Goal: Information Seeking & Learning: Check status

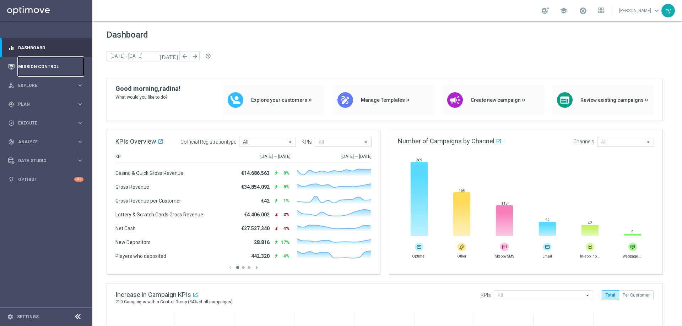
click at [47, 64] on link "Mission Control" at bounding box center [50, 66] width 65 height 19
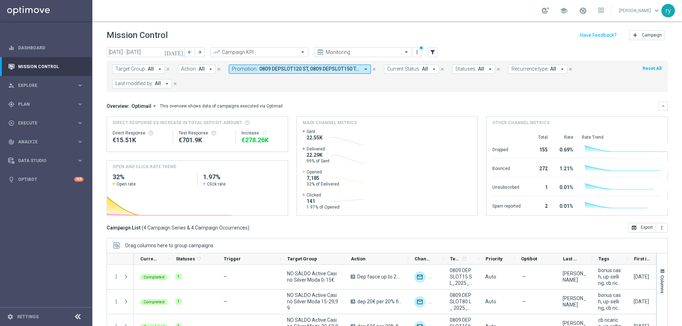
click at [364, 70] on icon "arrow_drop_down" at bounding box center [365, 69] width 6 height 6
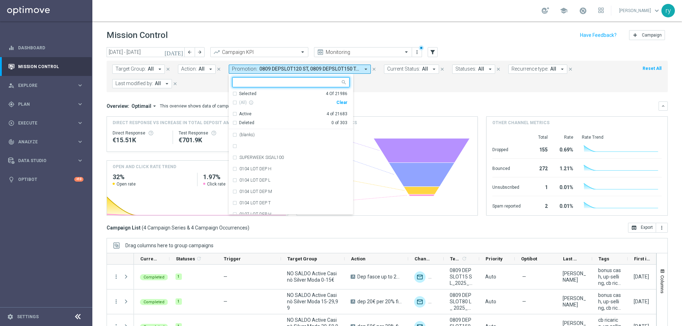
click at [0, 0] on div "Clear" at bounding box center [0, 0] width 0 height 0
click at [359, 89] on div "Target Group: All arrow_drop_down close Action: All arrow_drop_down close Promo…" at bounding box center [386, 77] width 561 height 32
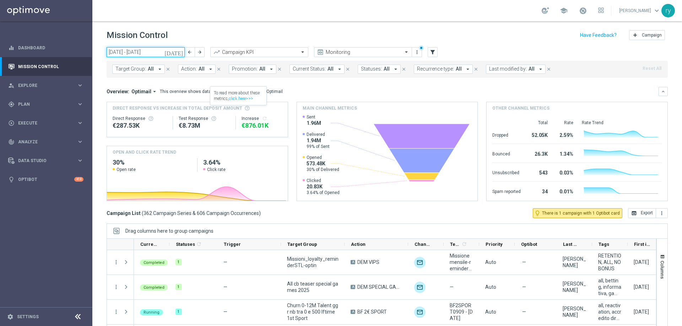
click at [151, 52] on input "08 Sep 2025 - 14 Sep 2025" at bounding box center [145, 52] width 78 height 10
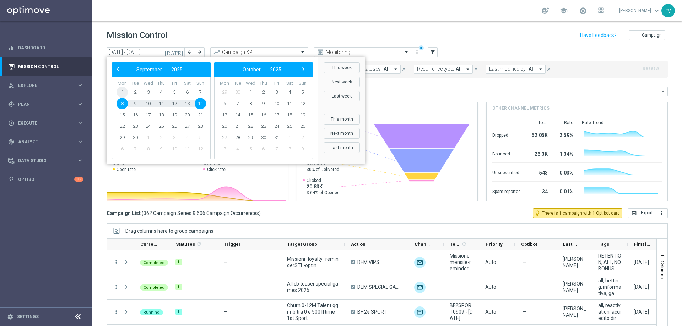
click at [123, 89] on span "1" at bounding box center [121, 92] width 11 height 11
click at [119, 108] on span "8" at bounding box center [121, 103] width 11 height 11
type input "01 Sep 2025 - 08 Sep 2025"
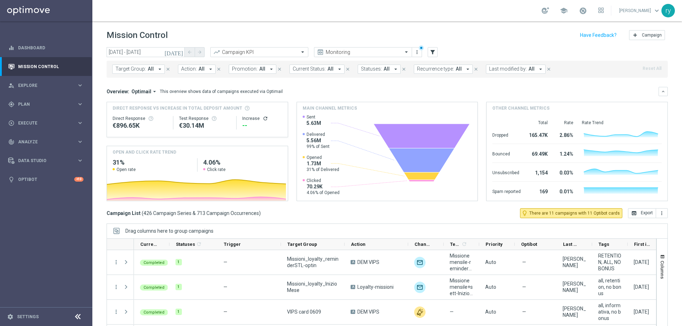
click at [269, 69] on icon "arrow_drop_down" at bounding box center [271, 69] width 6 height 6
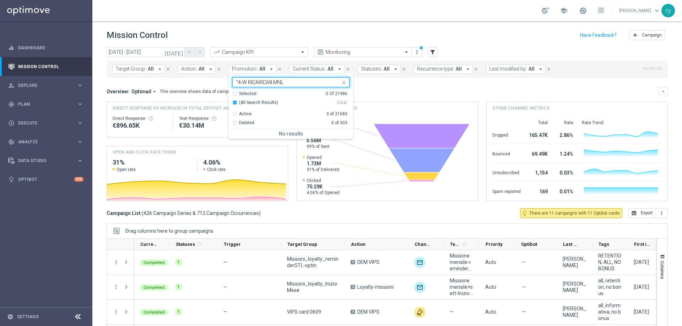
click at [236, 82] on input ""4-W RICARICA8 MNL" at bounding box center [288, 83] width 104 height 6
click at [244, 83] on input ""4-W RICARICA8 MNL" at bounding box center [288, 83] width 104 height 6
drag, startPoint x: 244, startPoint y: 83, endPoint x: 229, endPoint y: 83, distance: 14.6
click at [229, 83] on ng-select ""4-W RICARICA8 MNL Selected 0 Of 21986 (All Search Results) Clear Active 0 of 2…" at bounding box center [291, 107] width 124 height 61
click at [285, 136] on div "RICARICA8 MNL" at bounding box center [294, 135] width 110 height 4
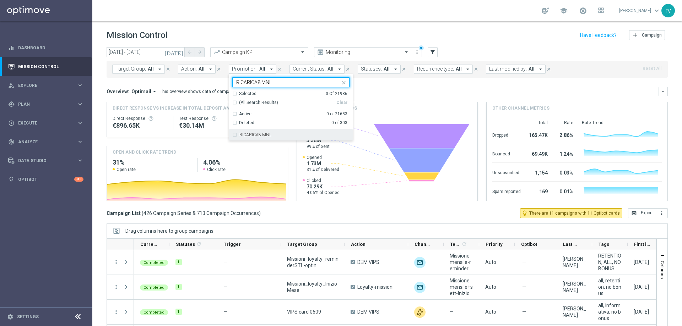
type input "RICARICA8 MNL"
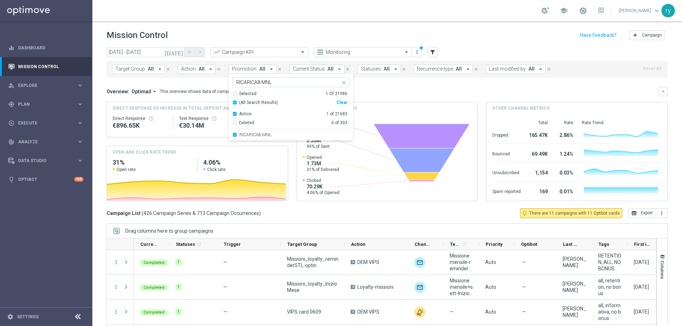
click at [377, 88] on div "Overview: Optimail arrow_drop_down This overview shows data of campaigns execut…" at bounding box center [382, 91] width 552 height 6
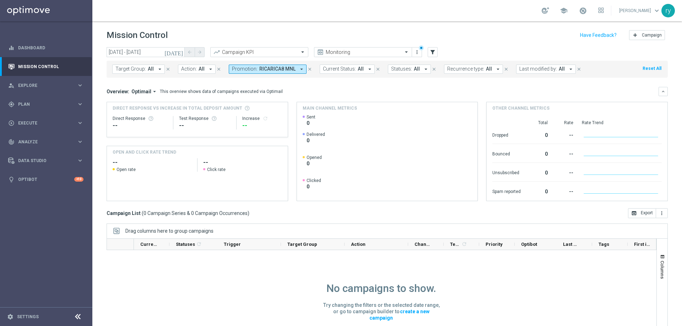
click at [179, 52] on icon "[DATE]" at bounding box center [173, 52] width 19 height 6
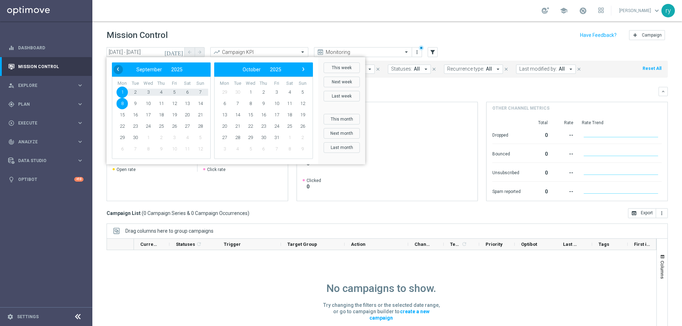
click at [121, 71] on span "‹" at bounding box center [117, 69] width 9 height 9
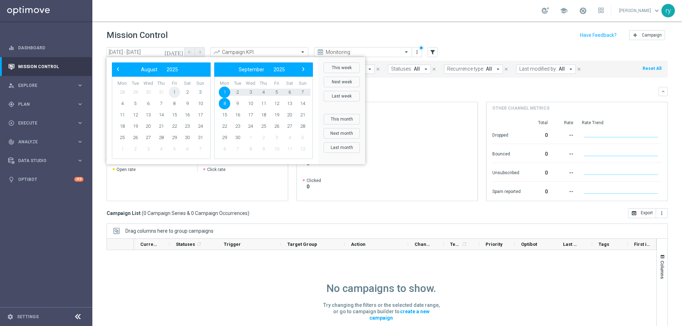
click at [177, 91] on span "1" at bounding box center [174, 92] width 11 height 11
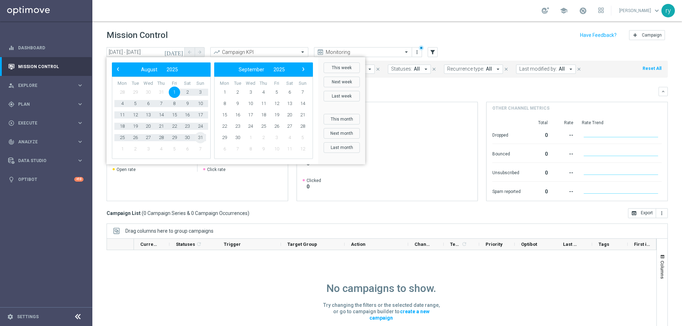
click at [203, 138] on span "31" at bounding box center [200, 137] width 11 height 11
type input "01 Aug 2025 - 31 Aug 2025"
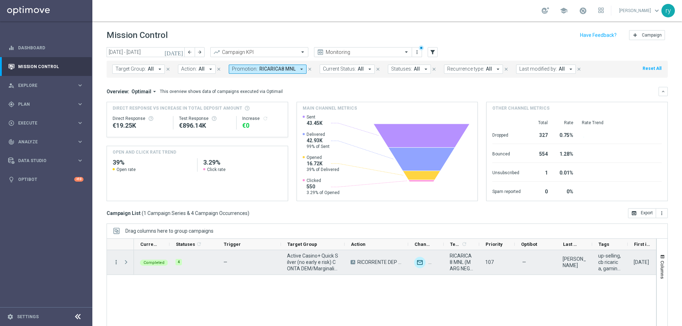
click at [114, 263] on icon "more_vert" at bounding box center [116, 262] width 6 height 6
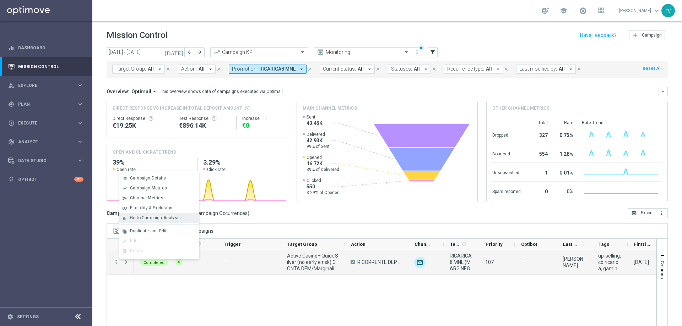
click at [142, 218] on span "Go to Campaign Analysis" at bounding box center [155, 217] width 51 height 5
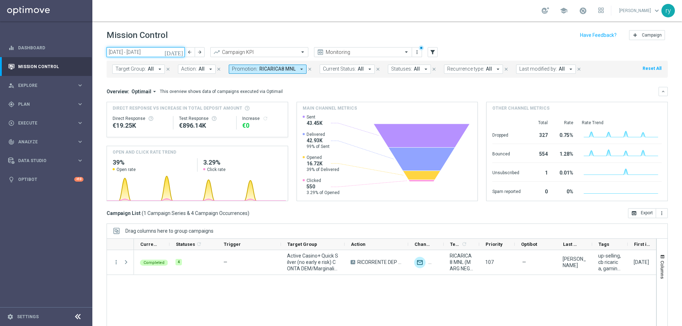
click at [151, 54] on input "01 Aug 2025 - 31 Aug 2025" at bounding box center [145, 52] width 78 height 10
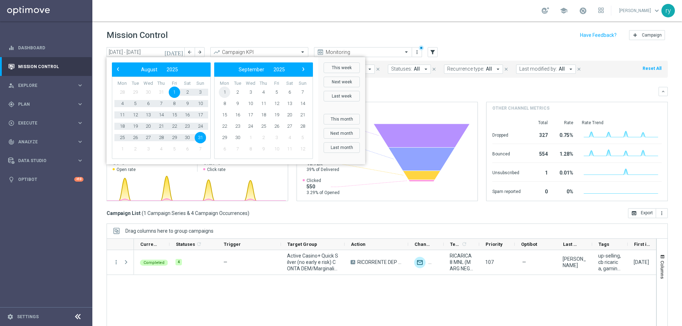
click at [228, 90] on span "1" at bounding box center [224, 92] width 11 height 11
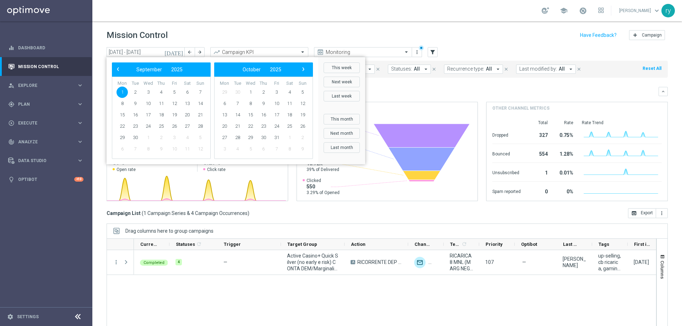
click at [228, 90] on span "29" at bounding box center [224, 92] width 11 height 11
click at [125, 93] on span "1" at bounding box center [121, 92] width 11 height 11
type input "01 Sep 2025 - 01 Sep 2025"
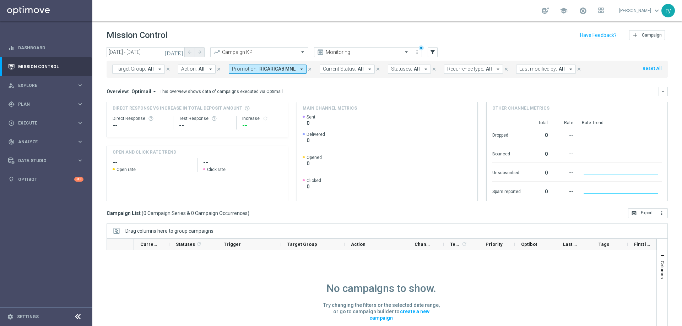
click at [299, 70] on icon "arrow_drop_down" at bounding box center [301, 69] width 6 height 6
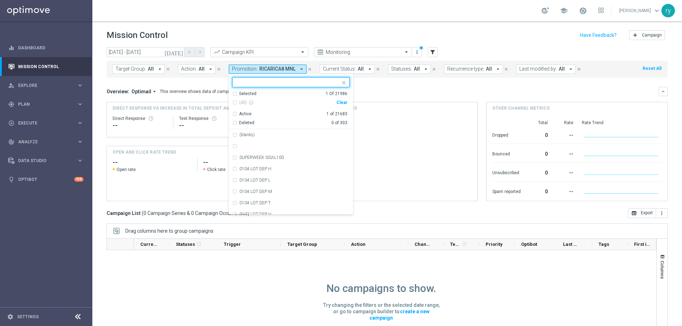
click at [0, 0] on div "Clear" at bounding box center [0, 0] width 0 height 0
click at [567, 69] on icon "arrow_drop_down" at bounding box center [570, 69] width 6 height 6
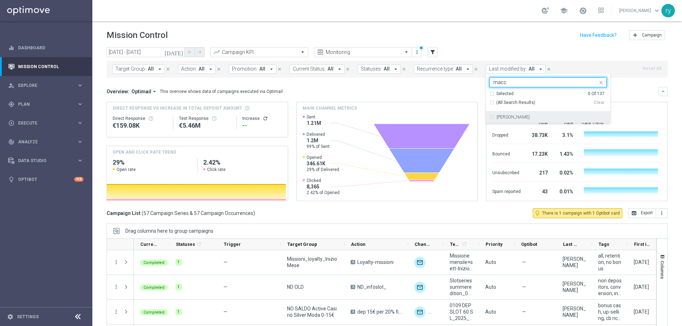
click at [507, 111] on ng-dropdown-panel "Selected 0 Of 137 (All Search Results) Clear marco Maccarrone" at bounding box center [548, 107] width 124 height 32
click at [507, 114] on div "marco Maccarrone" at bounding box center [547, 116] width 117 height 11
type input "macc"
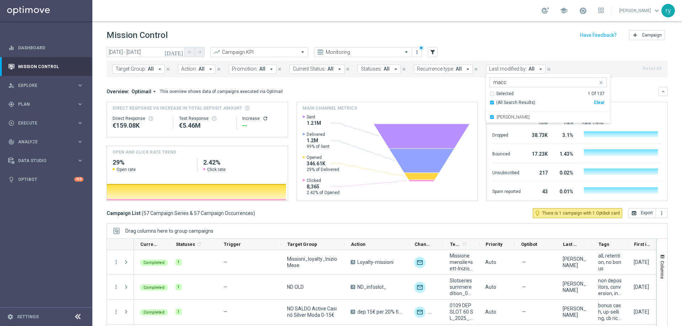
click at [529, 81] on input "macc" at bounding box center [545, 83] width 104 height 6
drag, startPoint x: 525, startPoint y: 81, endPoint x: 474, endPoint y: 83, distance: 50.5
click at [474, 83] on div "today 01 Sep 2025 - 01 Sep 2025 arrow_back arrow_forward Campaign KPI trending_…" at bounding box center [386, 183] width 589 height 273
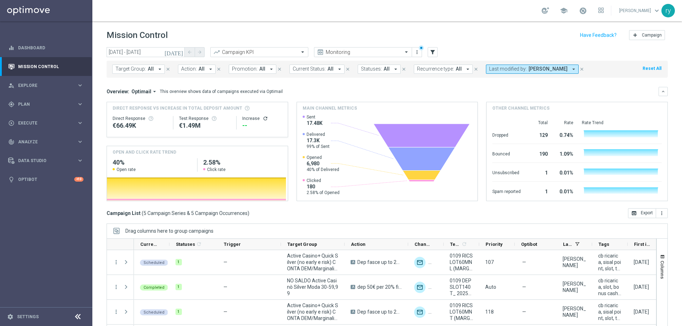
click at [570, 69] on icon "arrow_drop_down" at bounding box center [573, 69] width 6 height 6
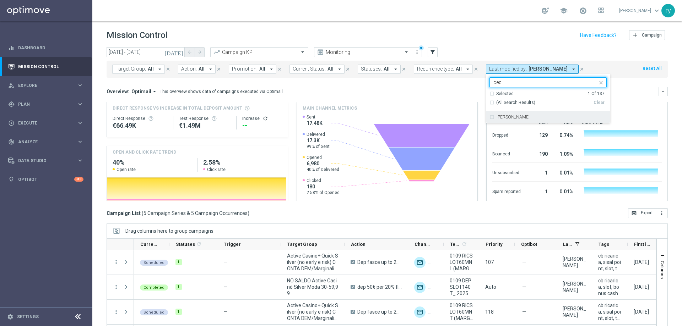
click at [512, 113] on div "Cecilia Mascelli" at bounding box center [547, 116] width 117 height 11
type input "cec"
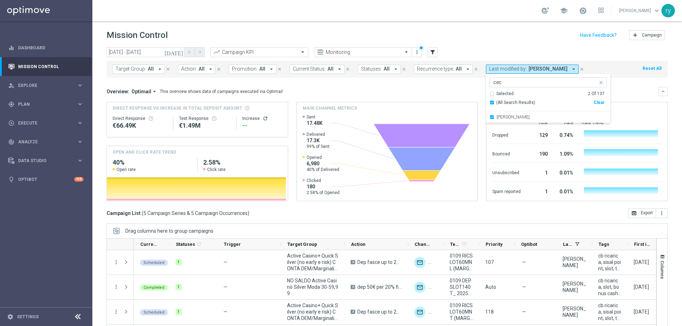
click at [516, 84] on input "cec" at bounding box center [545, 83] width 104 height 6
drag, startPoint x: 516, startPoint y: 84, endPoint x: 475, endPoint y: 89, distance: 41.8
click at [475, 89] on div "today 01 Sep 2025 - 01 Sep 2025 arrow_back arrow_forward Campaign KPI trending_…" at bounding box center [386, 183] width 589 height 273
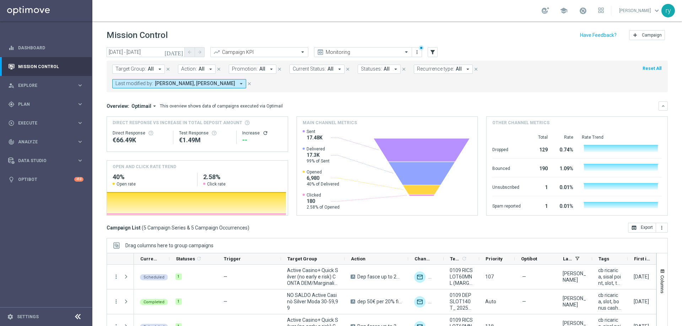
click at [244, 81] on icon "arrow_drop_down" at bounding box center [241, 84] width 6 height 6
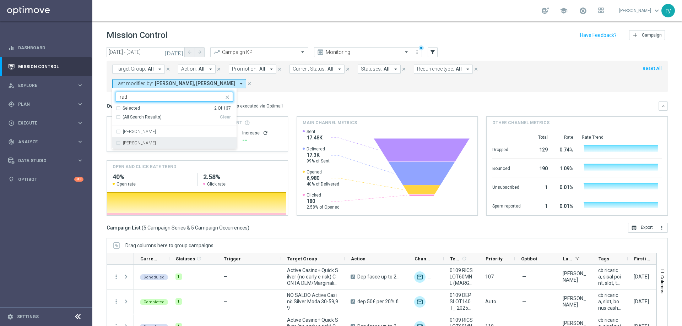
click at [233, 137] on div "[PERSON_NAME]" at bounding box center [174, 142] width 117 height 11
type input "rad"
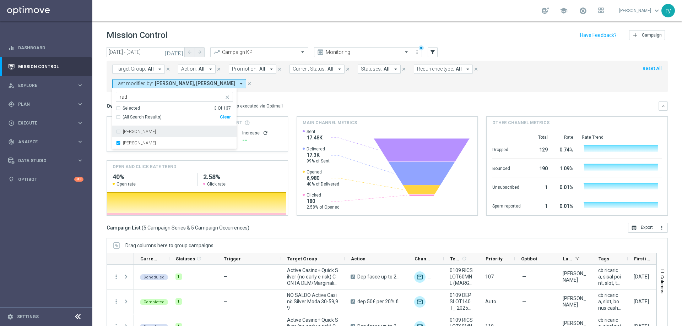
click at [463, 103] on div "Overview: Optimail arrow_drop_down This overview shows data of campaigns execut…" at bounding box center [382, 106] width 552 height 6
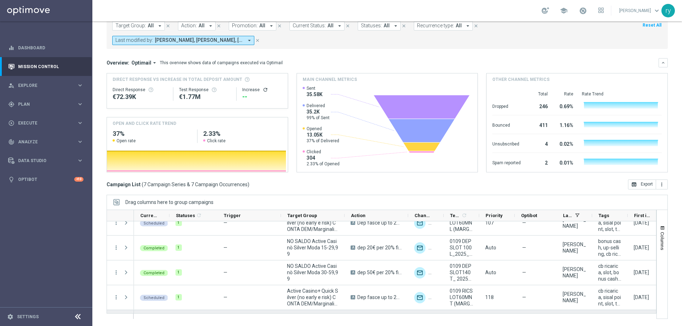
scroll to position [71, 0]
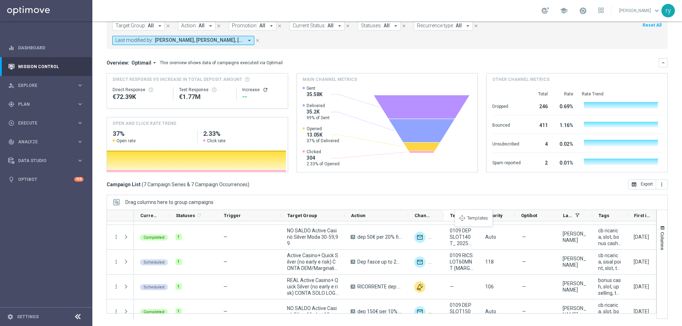
drag, startPoint x: 477, startPoint y: 217, endPoint x: 458, endPoint y: 214, distance: 19.3
click at [477, 217] on icon-header "Templates 1 refresh" at bounding box center [460, 215] width 35 height 11
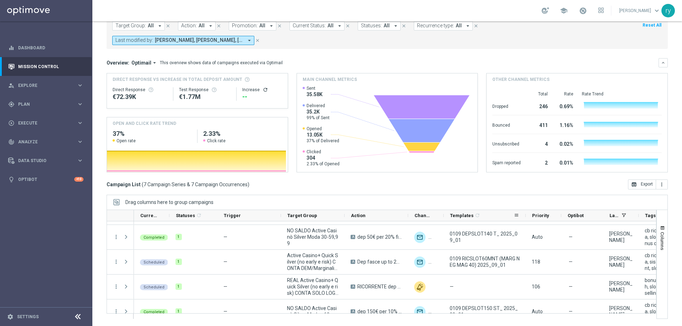
drag, startPoint x: 478, startPoint y: 217, endPoint x: 525, endPoint y: 215, distance: 46.9
click at [525, 215] on div at bounding box center [525, 215] width 3 height 11
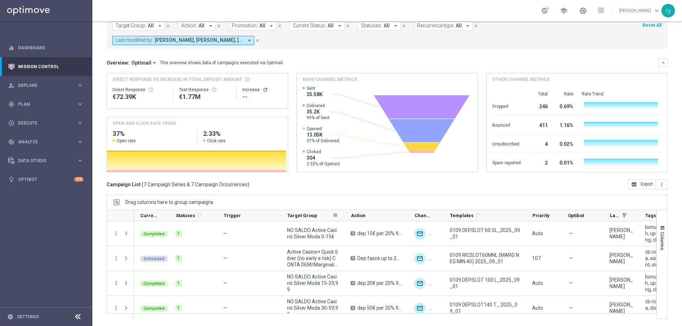
scroll to position [0, 0]
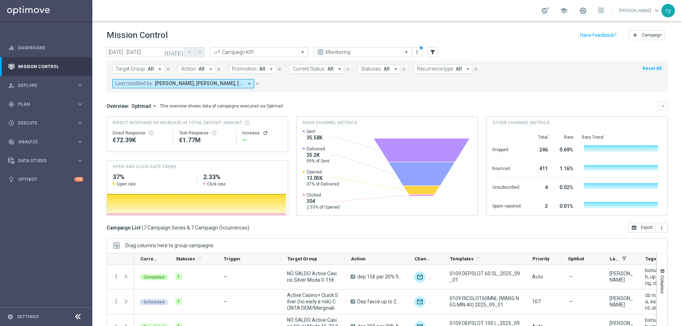
click at [160, 67] on icon "arrow_drop_down" at bounding box center [160, 69] width 6 height 6
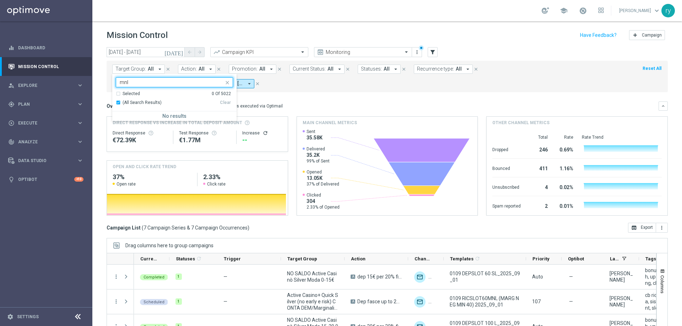
type input "mnl"
click at [313, 96] on mini-dashboard "Overview: Optimail arrow_drop_down This overview shows data of campaigns execut…" at bounding box center [386, 157] width 561 height 131
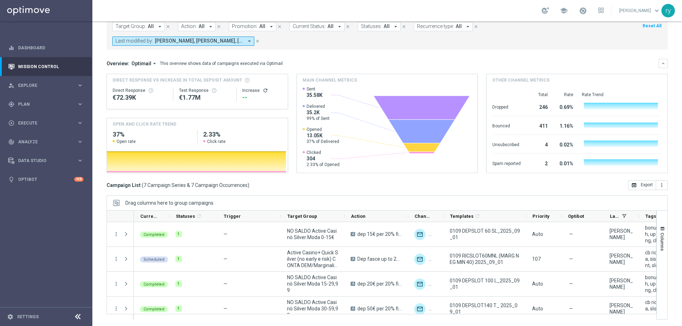
scroll to position [43, 0]
click at [334, 218] on span at bounding box center [335, 216] width 6 height 6
click at [326, 194] on div "today 01 Sep 2025 - 01 Sep 2025 arrow_back arrow_forward Campaign KPI trending_…" at bounding box center [386, 140] width 589 height 273
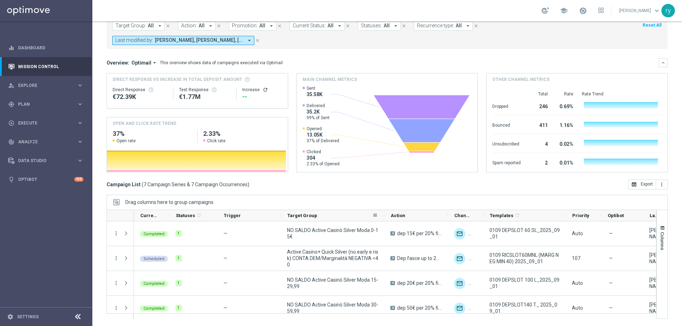
drag, startPoint x: 344, startPoint y: 216, endPoint x: 384, endPoint y: 217, distance: 39.8
click at [384, 217] on div at bounding box center [384, 215] width 3 height 11
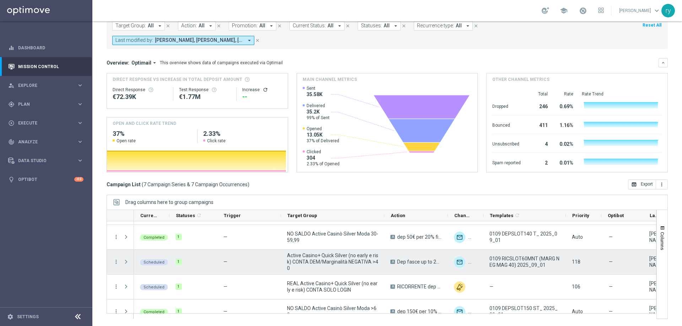
scroll to position [82, 0]
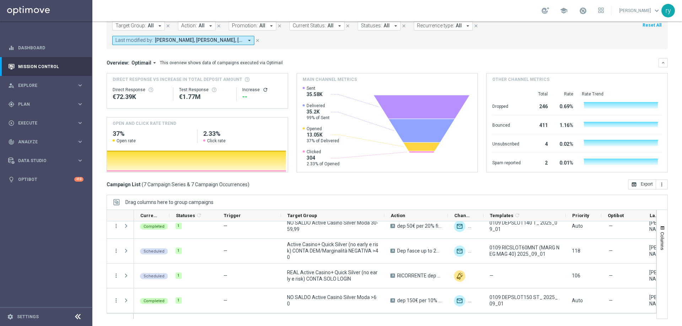
click at [91, 303] on sidenavbar "equalizer Dashboard Mission Control" at bounding box center [46, 163] width 92 height 326
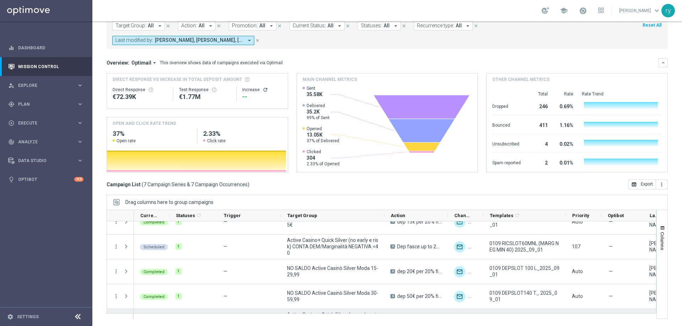
scroll to position [11, 0]
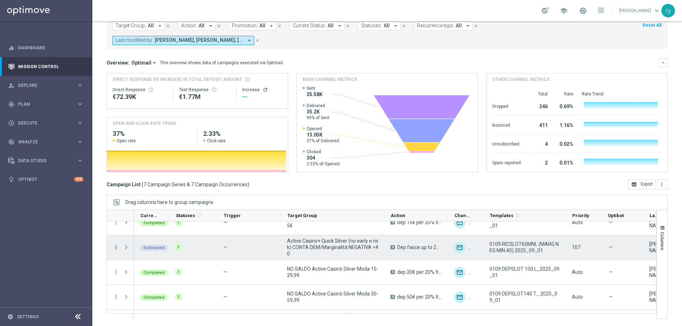
click at [115, 247] on icon "more_vert" at bounding box center [116, 247] width 6 height 6
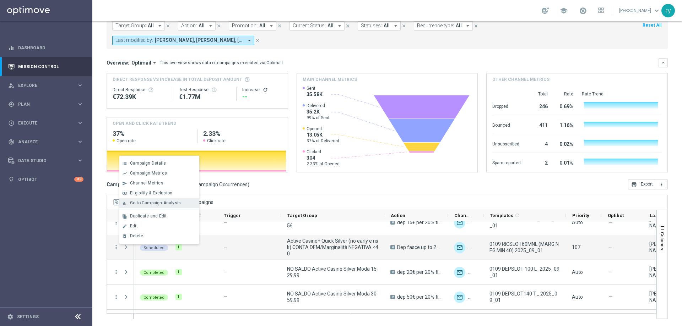
click at [144, 206] on span "Go to Campaign Analysis" at bounding box center [155, 203] width 51 height 5
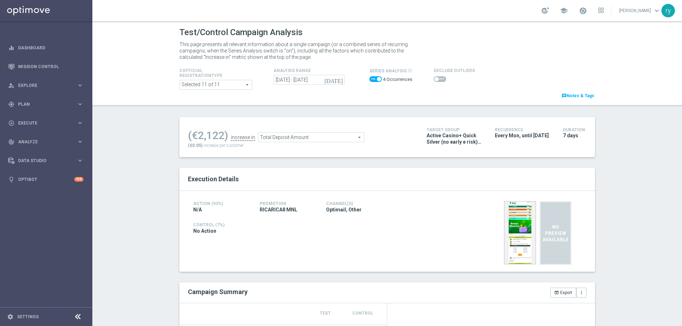
click at [369, 80] on span at bounding box center [375, 79] width 12 height 6
click at [369, 80] on input "checkbox" at bounding box center [375, 79] width 12 height 6
checkbox input "false"
click at [371, 79] on span at bounding box center [375, 79] width 12 height 6
click at [377, 79] on span at bounding box center [379, 79] width 4 height 4
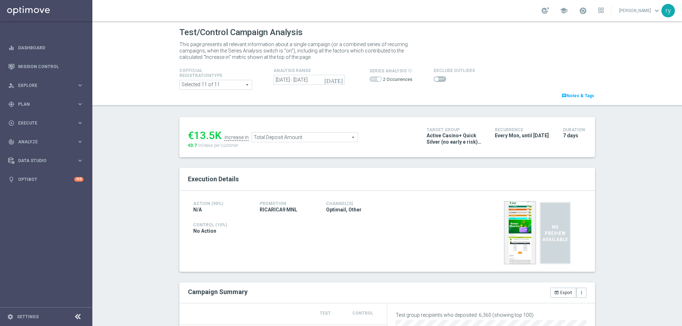
click at [373, 79] on span at bounding box center [375, 79] width 12 height 6
click at [369, 98] on div "Cofficial Registrationtype Selected 11 of 11 arrow_drop_down search Show Select…" at bounding box center [387, 82] width 426 height 33
click at [371, 78] on span at bounding box center [375, 79] width 12 height 6
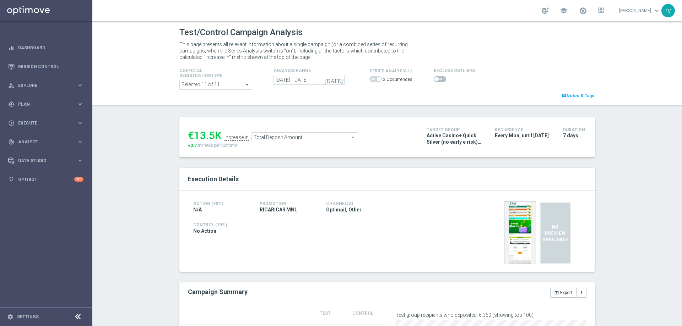
click at [383, 77] on label "2 Occurrences" at bounding box center [397, 80] width 29 height 6
click at [370, 79] on span at bounding box center [375, 79] width 12 height 6
click at [371, 76] on span at bounding box center [375, 79] width 12 height 6
click at [371, 78] on span at bounding box center [375, 79] width 12 height 6
click at [371, 77] on span at bounding box center [375, 79] width 12 height 6
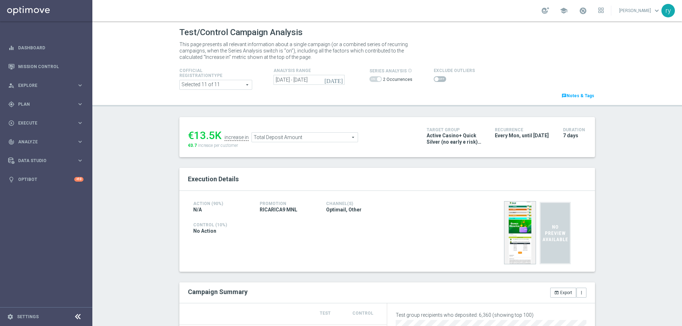
click at [336, 81] on icon "[DATE]" at bounding box center [333, 80] width 19 height 6
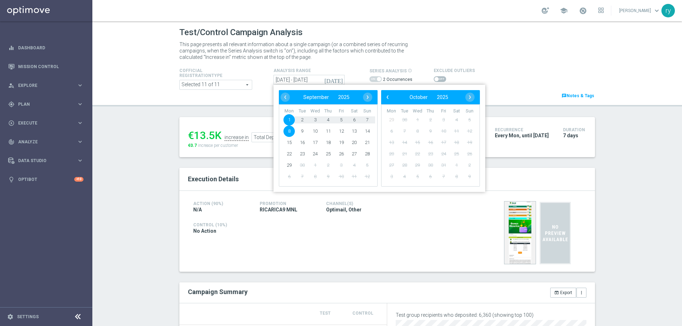
click at [283, 120] on span "1" at bounding box center [288, 119] width 11 height 11
click at [367, 117] on span "7" at bounding box center [366, 119] width 11 height 11
type input "01 Sep 2025 - 07 Sep 2025"
